Goal: Transaction & Acquisition: Subscribe to service/newsletter

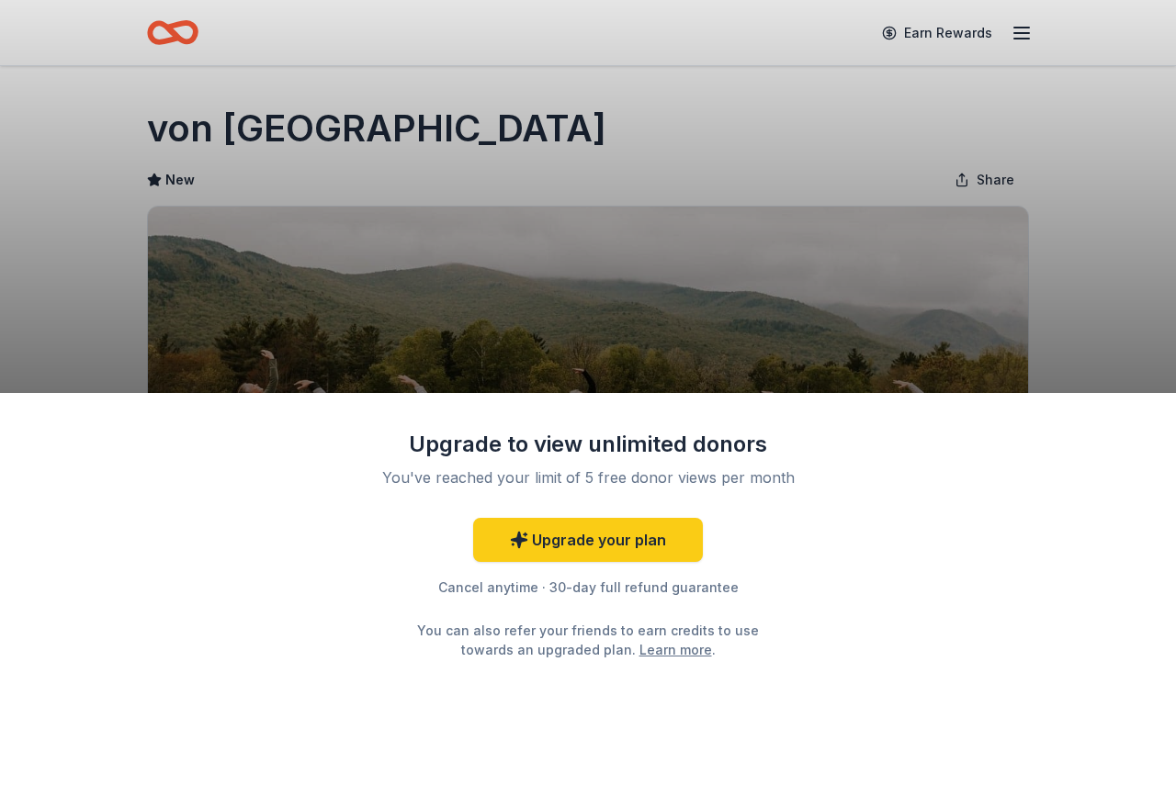
click at [1076, 335] on div "Upgrade to view unlimited donors You've reached your limit of 5 free donor view…" at bounding box center [588, 392] width 1176 height 785
click at [1056, 279] on div "Upgrade to view unlimited donors You've reached your limit of 5 free donor view…" at bounding box center [588, 392] width 1176 height 785
click at [1118, 152] on div "Upgrade to view unlimited donors You've reached your limit of 5 free donor view…" at bounding box center [588, 392] width 1176 height 785
click at [1137, 245] on div "Upgrade to view unlimited donors You've reached your limit of 5 free donor view…" at bounding box center [588, 392] width 1176 height 785
click at [564, 548] on link "Upgrade your plan" at bounding box center [588, 540] width 230 height 44
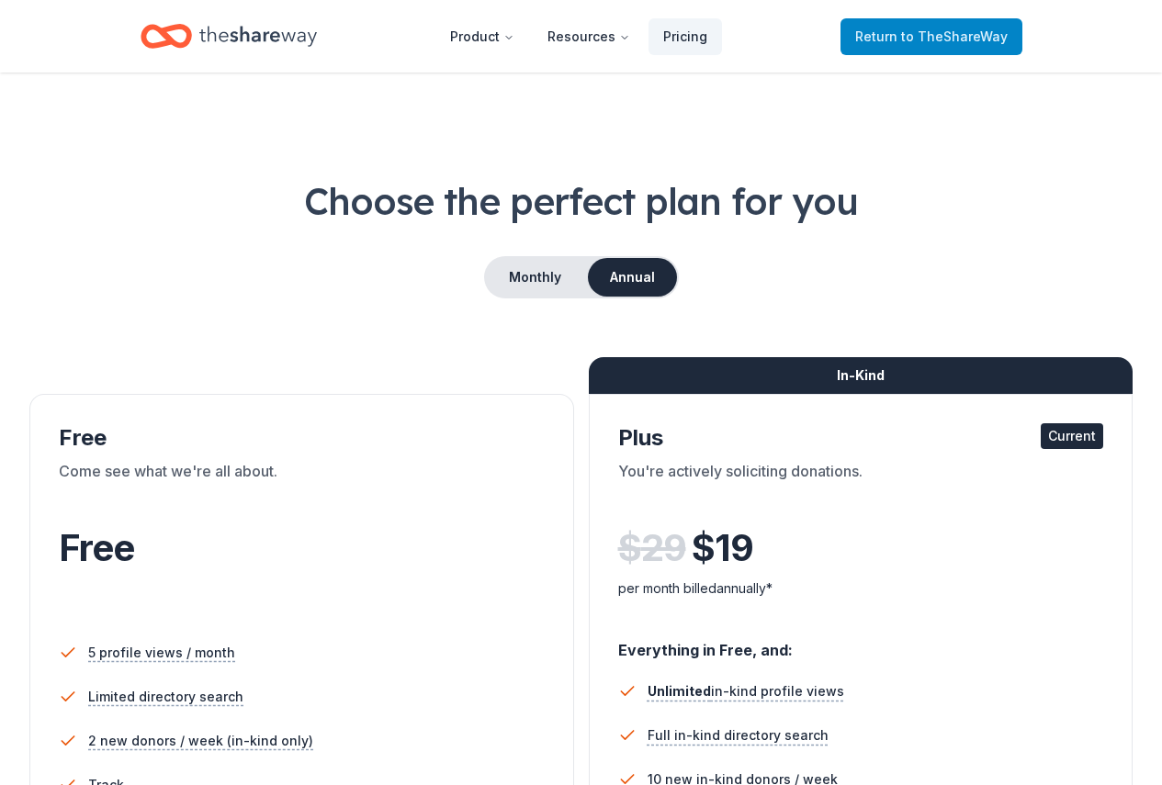
click at [934, 45] on span "Return to TheShareWay" at bounding box center [931, 37] width 153 height 22
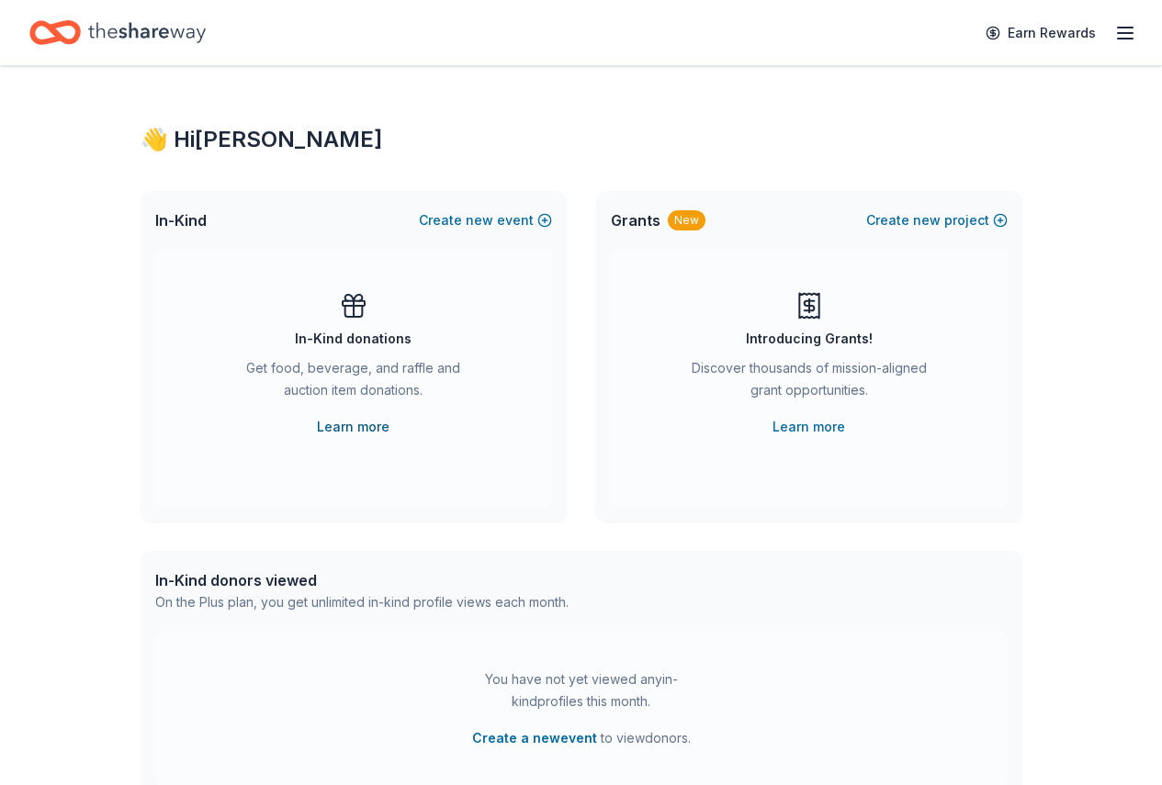
click at [349, 428] on link "Learn more" at bounding box center [353, 427] width 73 height 22
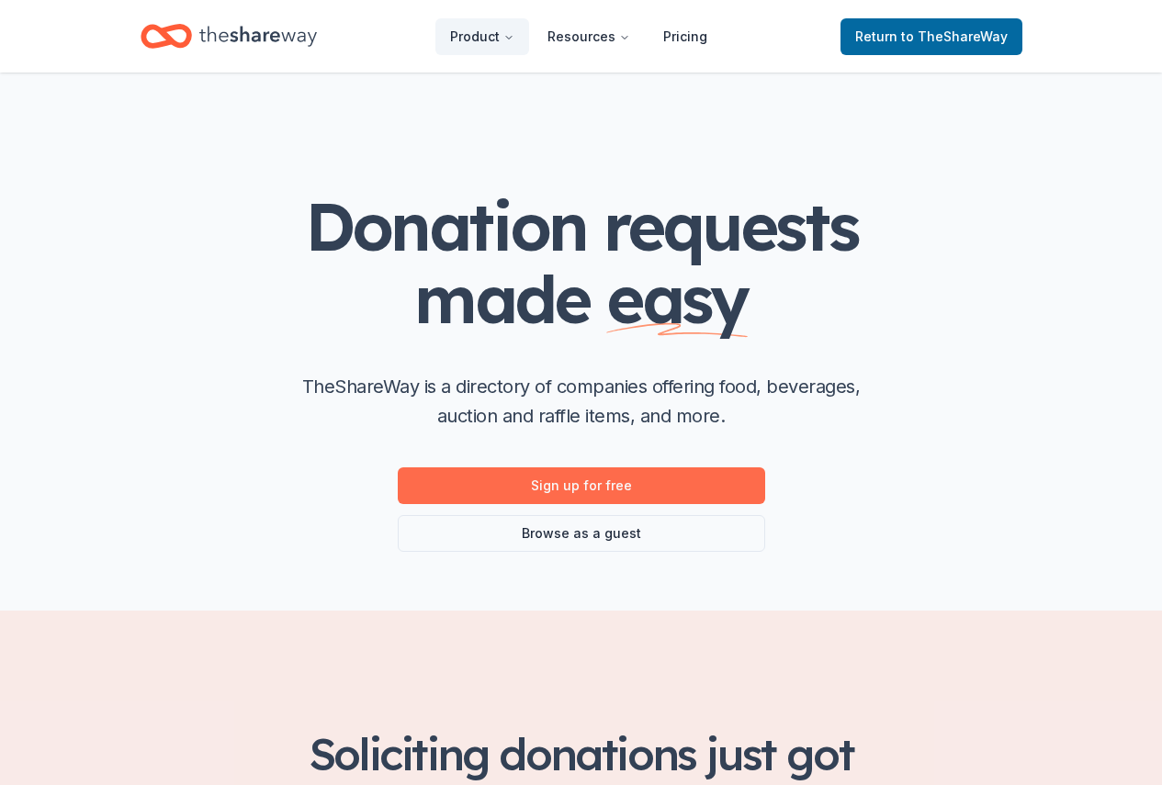
click at [575, 481] on link "Sign up for free" at bounding box center [581, 486] width 367 height 37
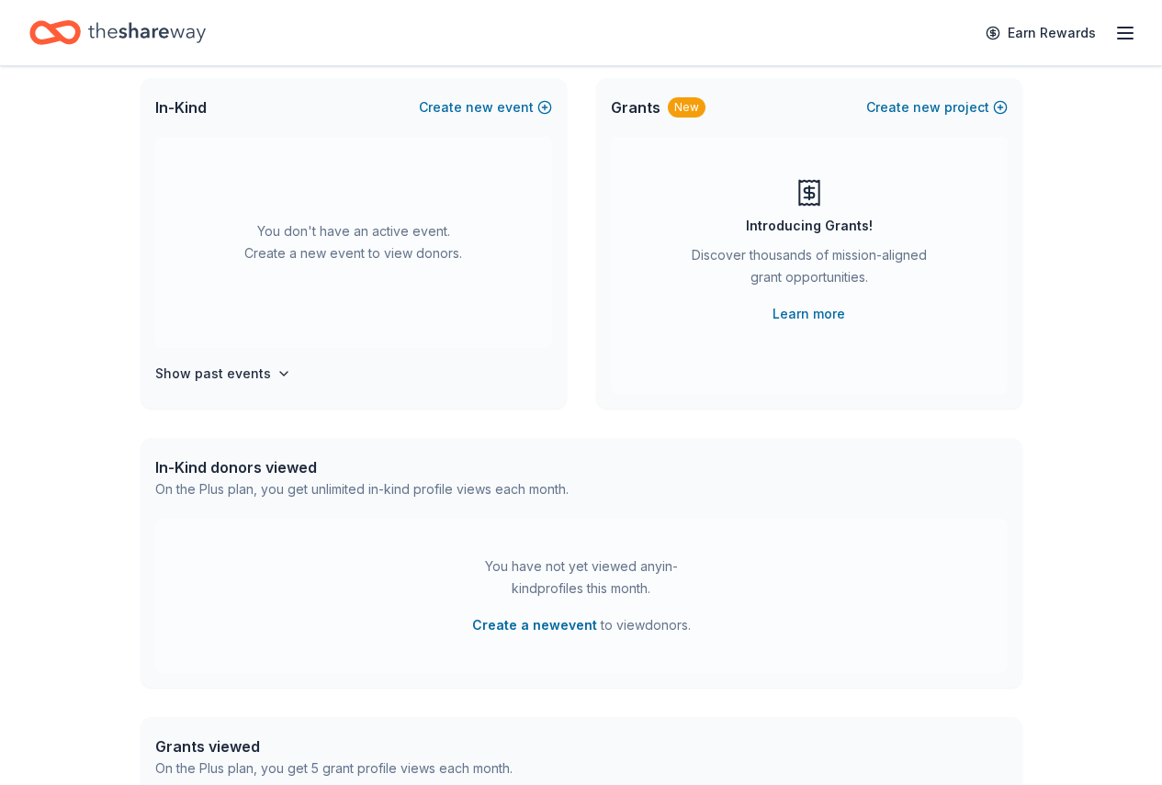
scroll to position [11, 0]
